Goal: Check status: Check status

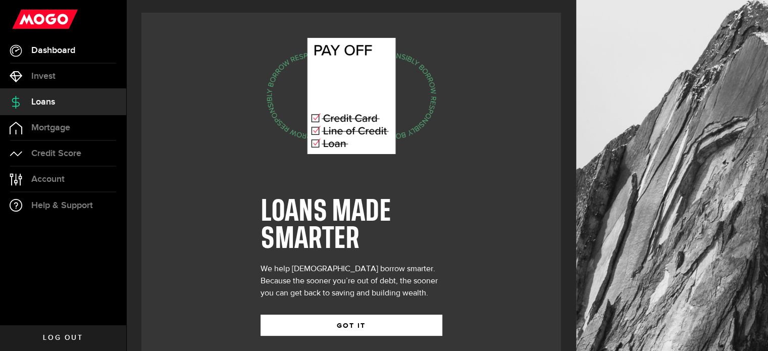
click at [60, 50] on span "Dashboard" at bounding box center [53, 50] width 44 height 9
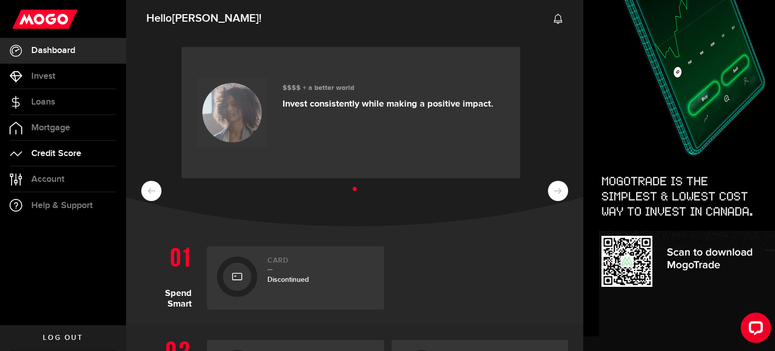
click at [58, 150] on span "Credit Score" at bounding box center [56, 153] width 50 height 9
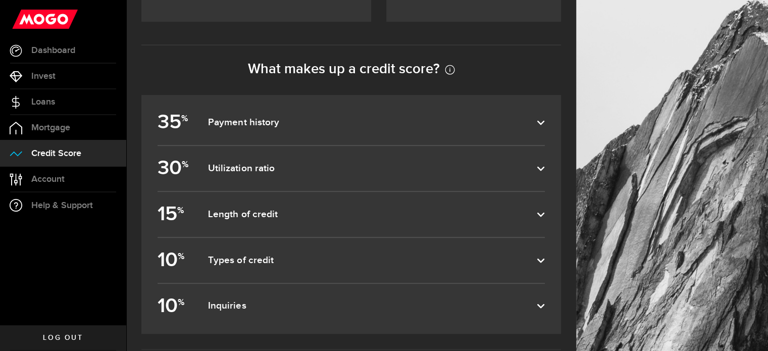
scroll to position [434, 0]
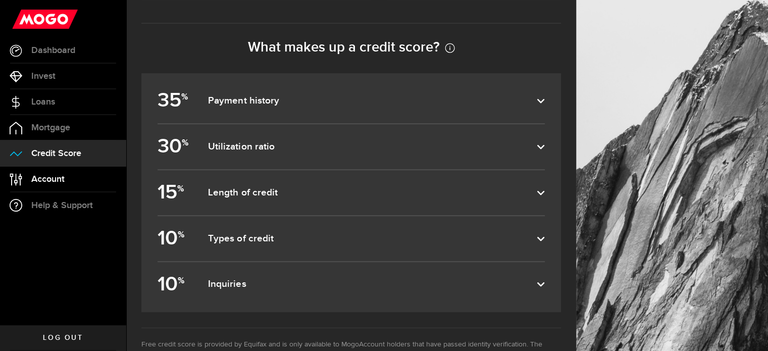
click at [46, 181] on span "Account" at bounding box center [47, 179] width 33 height 9
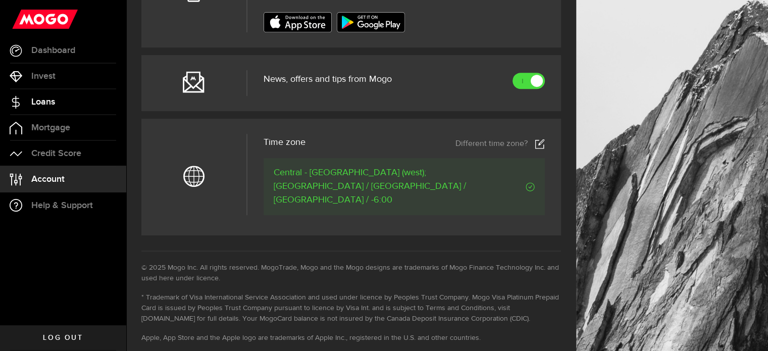
scroll to position [446, 0]
click at [62, 108] on link "Loans" at bounding box center [63, 101] width 126 height 25
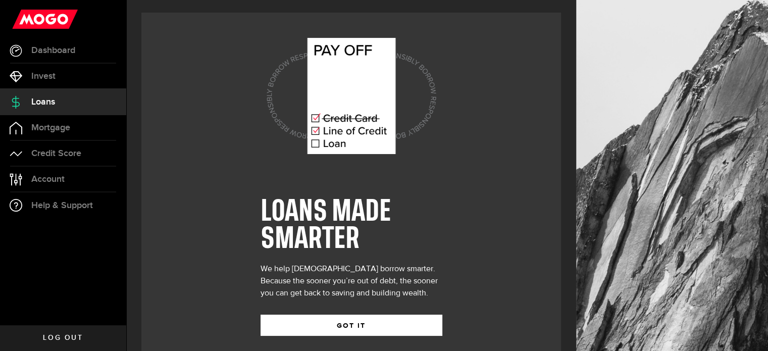
click at [317, 143] on icon at bounding box center [314, 143] width 7 height 7
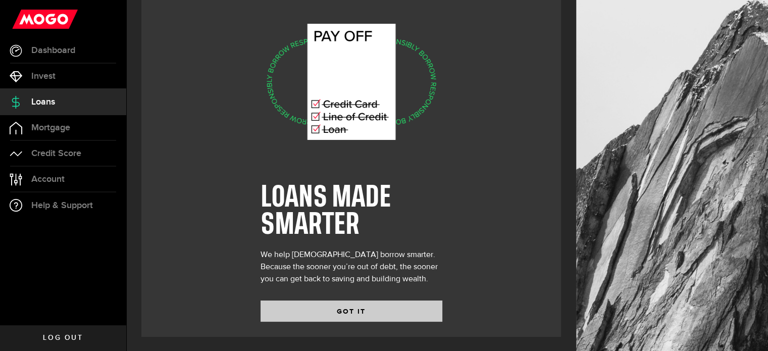
click at [381, 319] on button "GOT IT" at bounding box center [351, 310] width 182 height 21
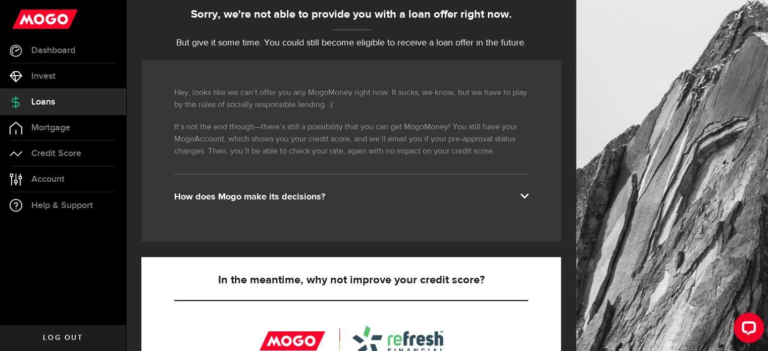
scroll to position [116, 0]
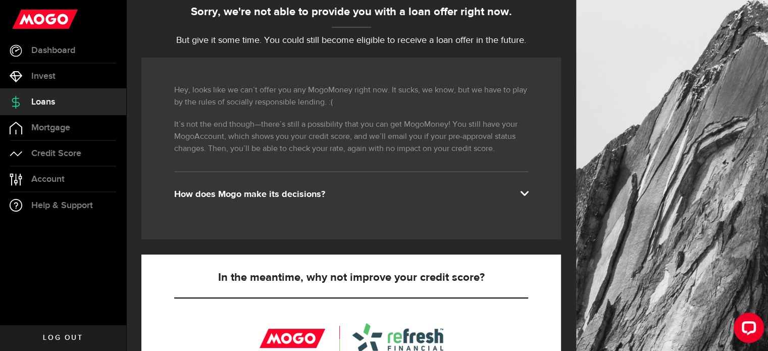
click at [528, 194] on span at bounding box center [524, 192] width 8 height 8
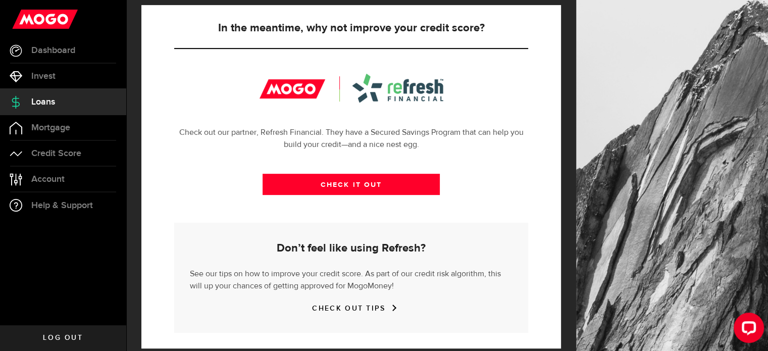
scroll to position [368, 0]
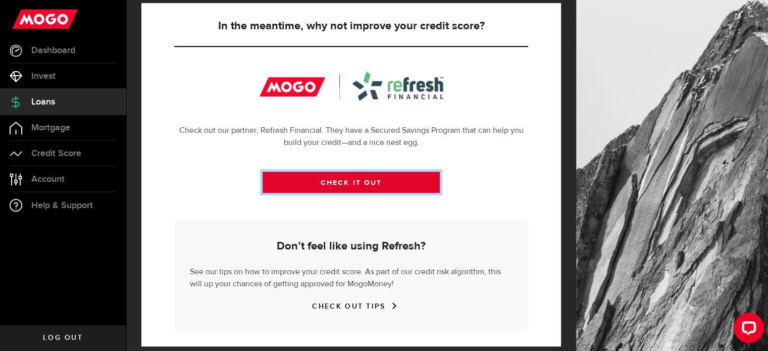
click at [368, 180] on link "CHECK IT OUT" at bounding box center [351, 182] width 177 height 21
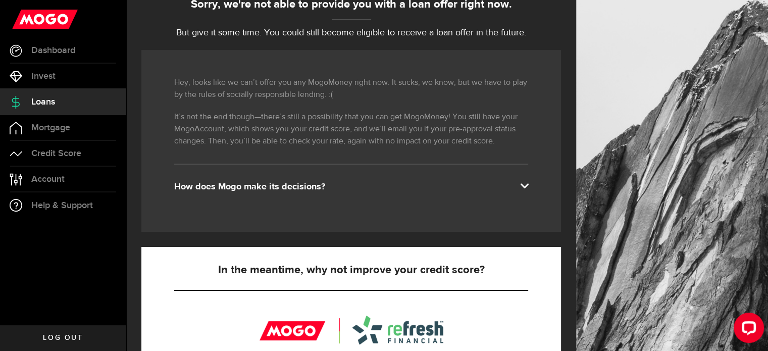
scroll to position [109, 0]
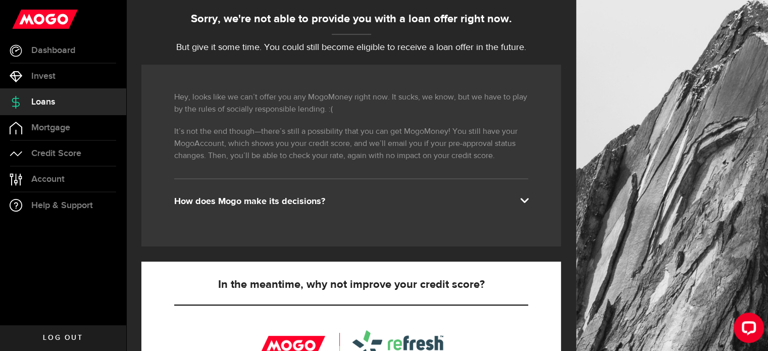
click at [528, 196] on span at bounding box center [524, 199] width 8 height 8
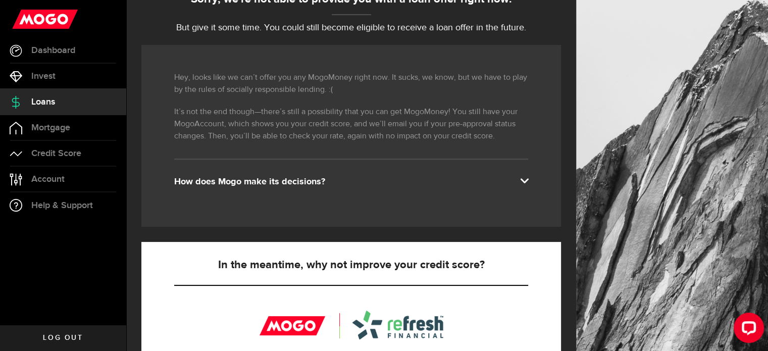
scroll to position [117, 0]
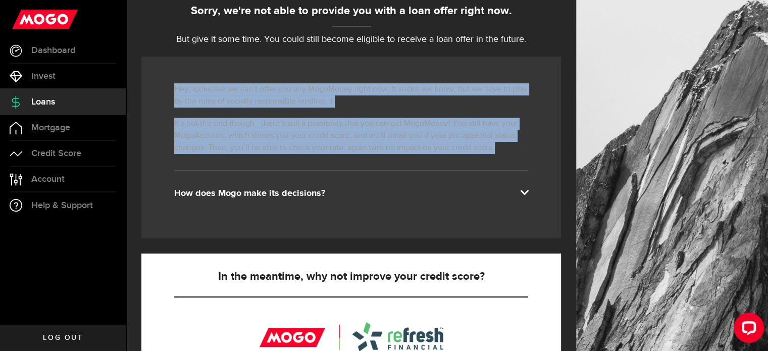
drag, startPoint x: 174, startPoint y: 92, endPoint x: 512, endPoint y: 150, distance: 342.7
click at [512, 150] on div "Hey, looks like we can’t offer you any MogoMoney right now. It sucks, we know, …" at bounding box center [351, 148] width 420 height 182
copy div "Hey, looks like we can’t offer you any MogoMoney right now. It sucks, we know, …"
click at [32, 246] on ul "Dashboard Dashboard Bitcoin Bitcoin Invest Invest Loans Loans Mortgage Mortgage…" at bounding box center [63, 181] width 126 height 287
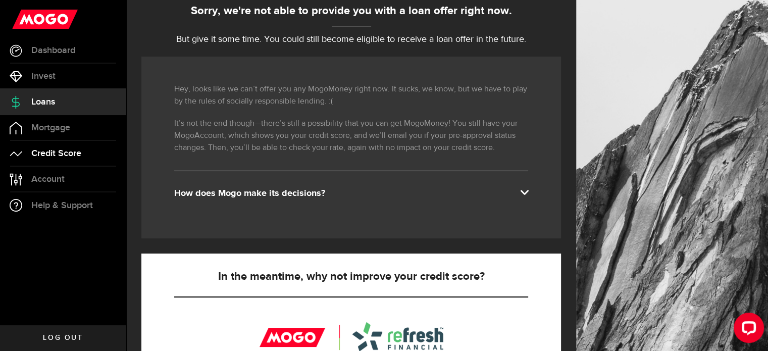
click at [60, 155] on span "Credit Score" at bounding box center [56, 153] width 50 height 9
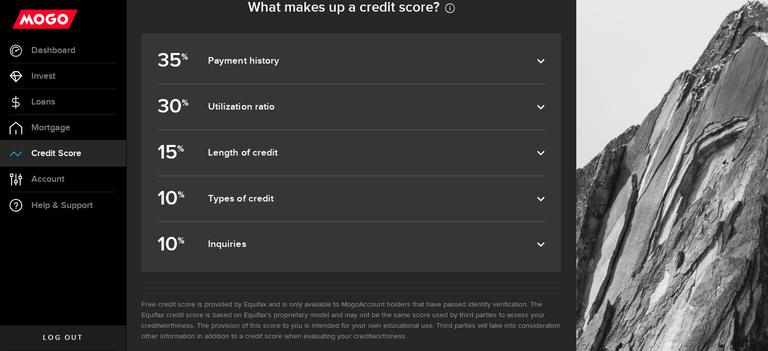
scroll to position [487, 0]
